Goal: Browse casually

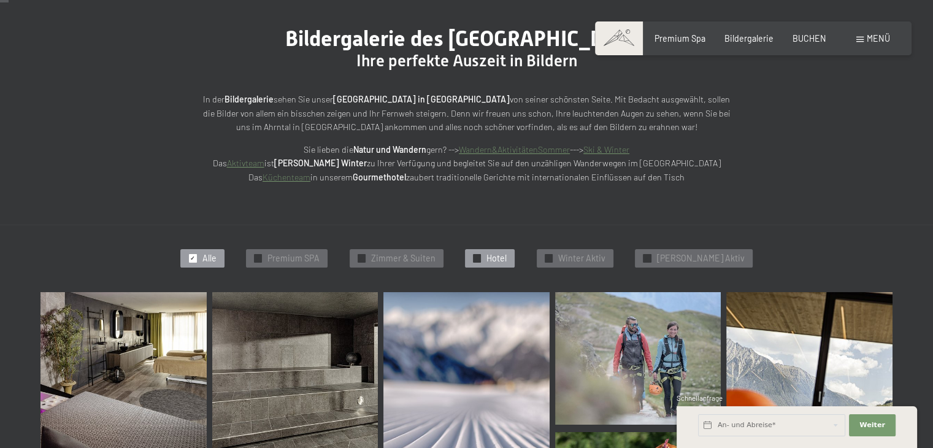
click at [481, 254] on div at bounding box center [477, 258] width 8 height 8
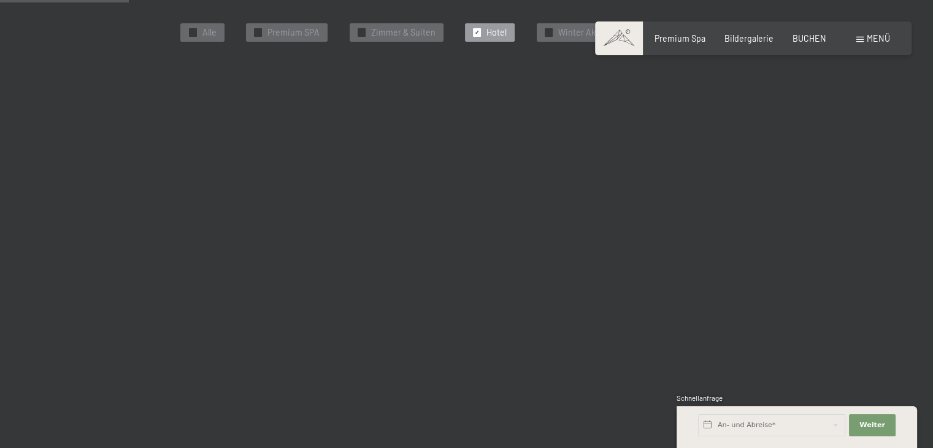
scroll to position [384, 0]
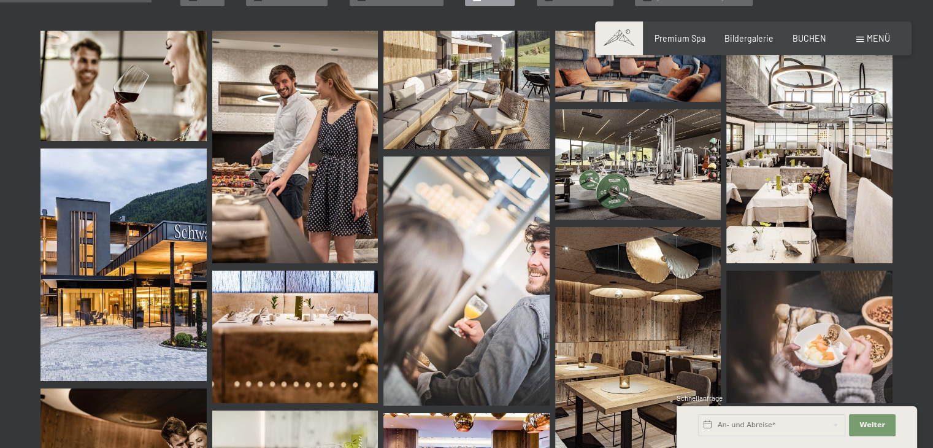
click at [803, 202] on img at bounding box center [809, 147] width 166 height 232
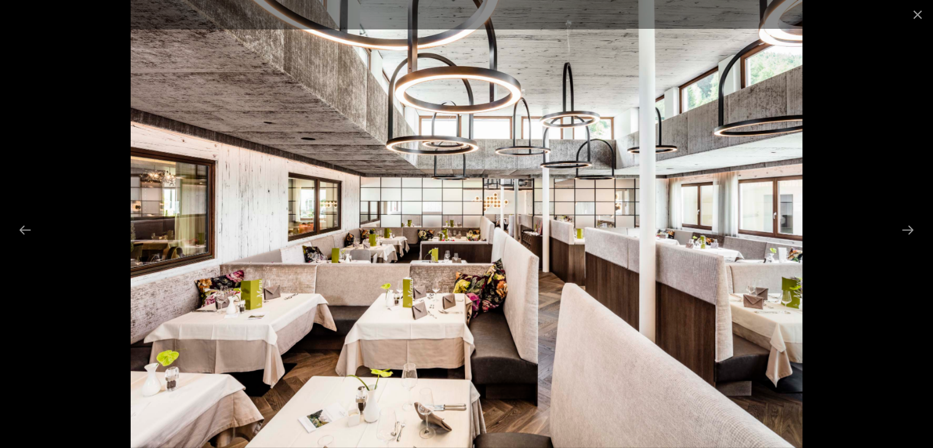
scroll to position [568, 0]
click at [917, 13] on button "Close gallery" at bounding box center [917, 14] width 31 height 29
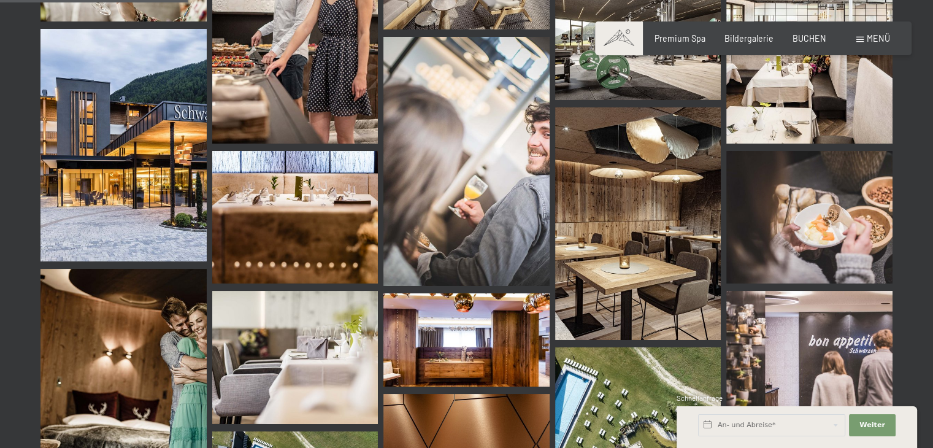
scroll to position [507, 0]
